Goal: Navigation & Orientation: Find specific page/section

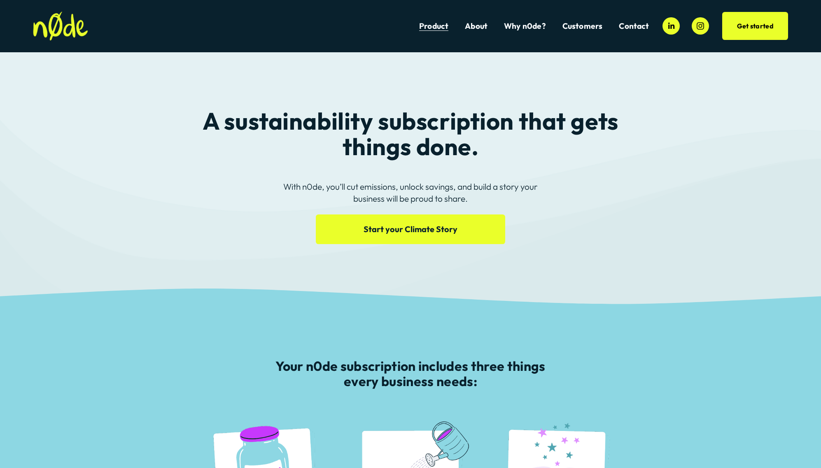
click at [69, 26] on img at bounding box center [60, 26] width 55 height 29
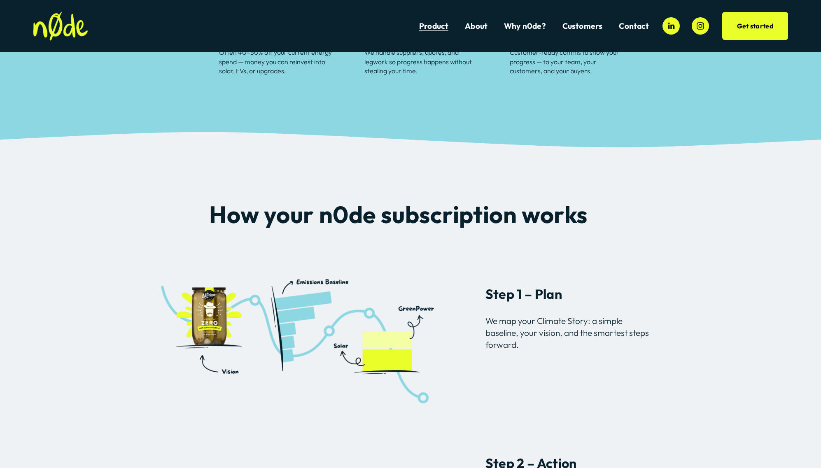
scroll to position [528, 0]
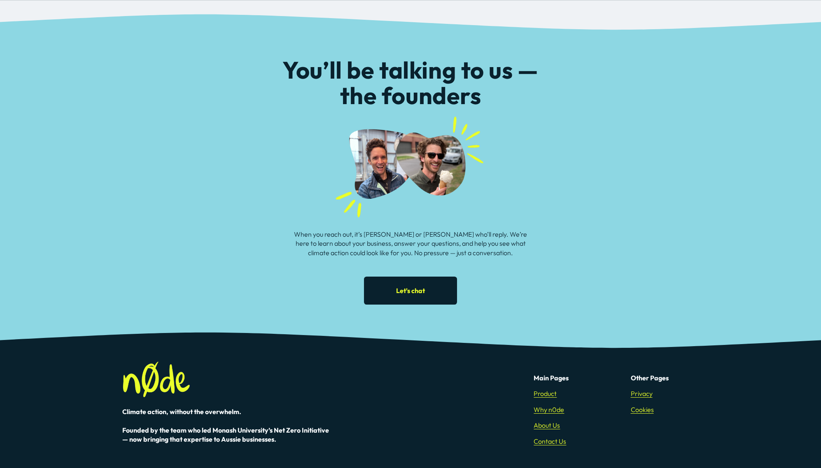
scroll to position [1224, 0]
